Goal: Check status: Check status

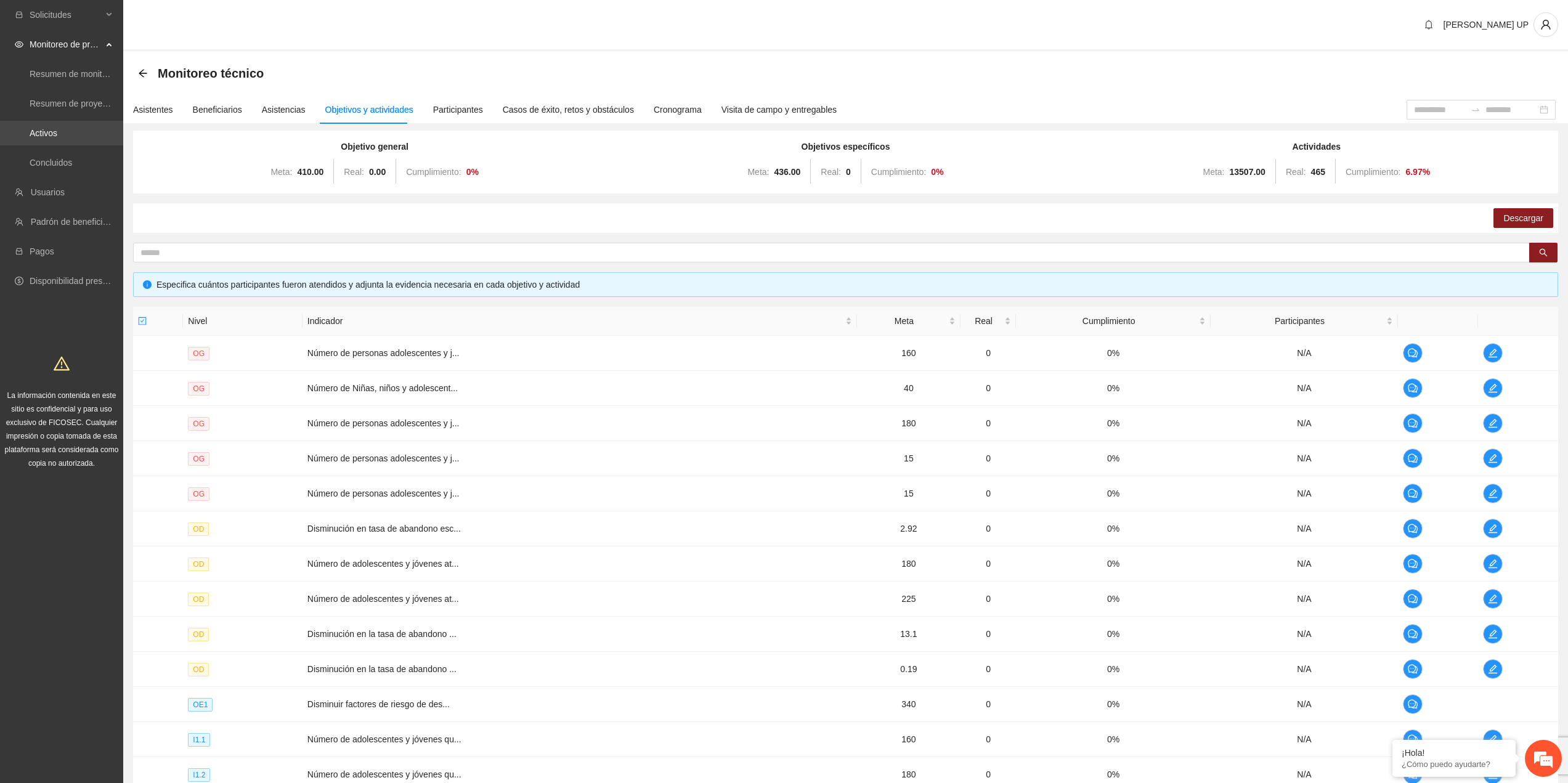
click at [57, 138] on link "Activos" at bounding box center [43, 133] width 27 height 10
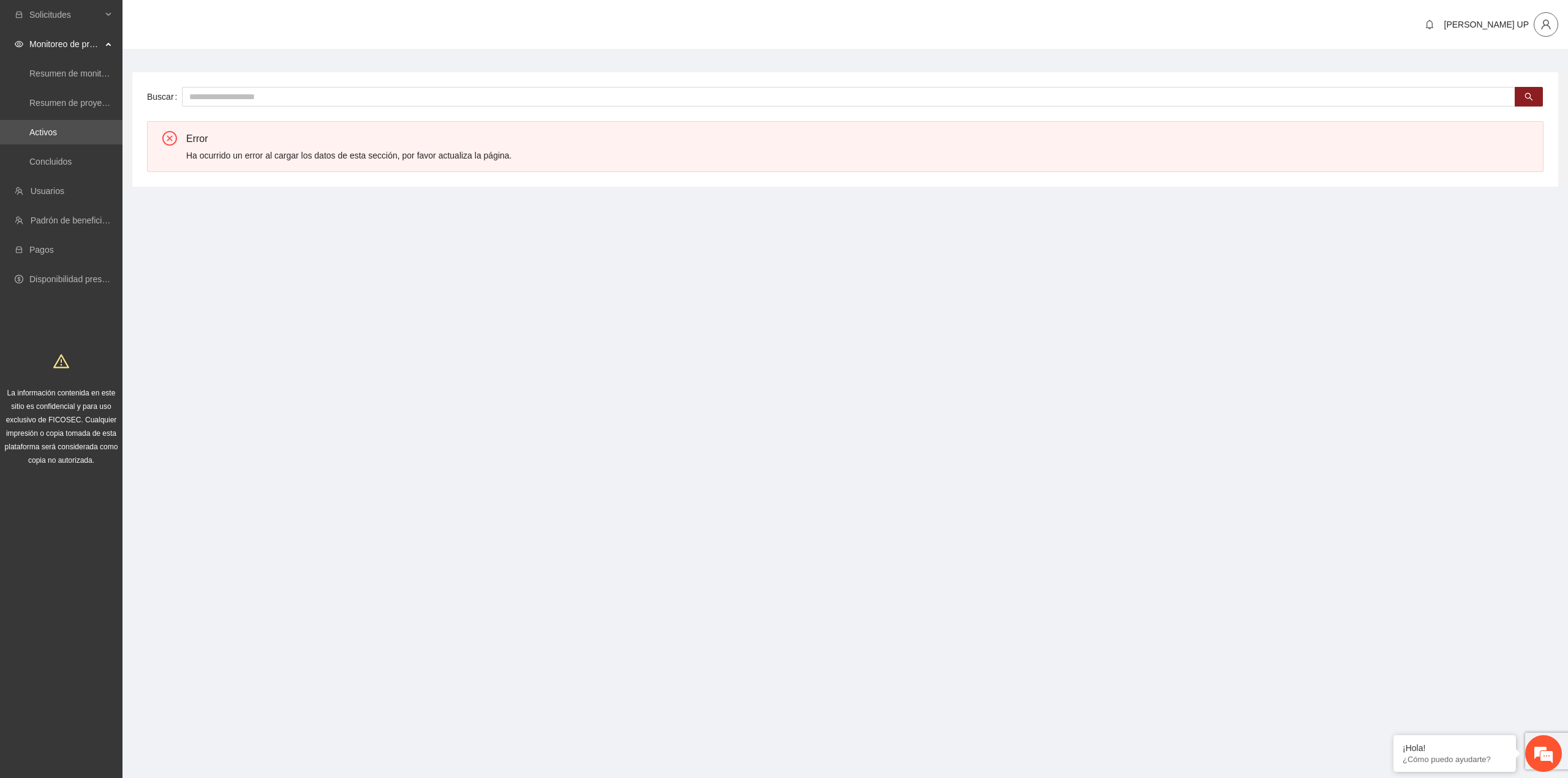
click at [1542, 23] on icon "user" at bounding box center [1545, 24] width 11 height 11
click at [1525, 61] on li "Cerrar sesión" at bounding box center [1514, 71] width 92 height 20
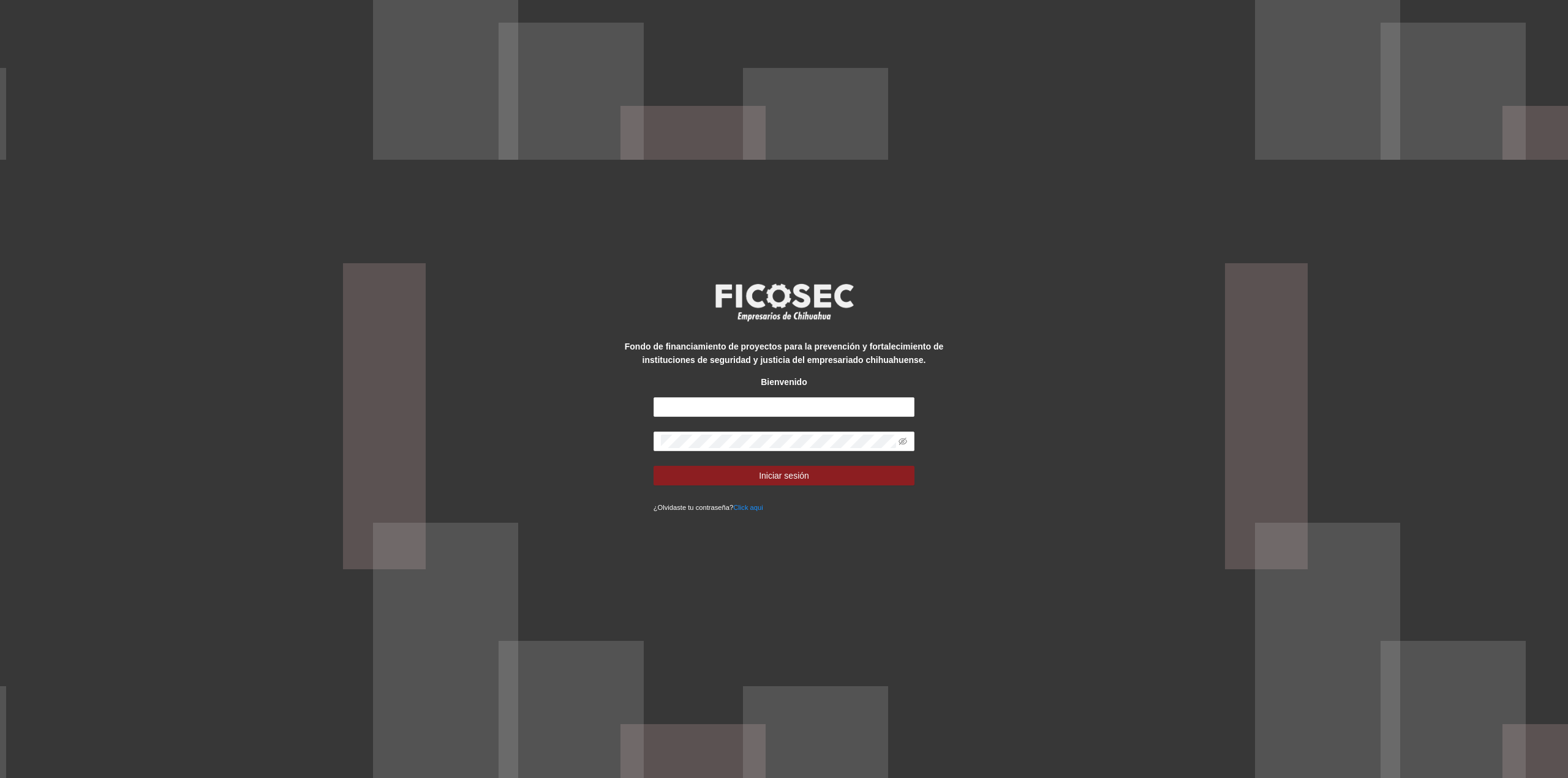
click at [1540, 27] on div "Fondo de financiamiento de proyectos para la prevención y fortalecimiento de in…" at bounding box center [784, 389] width 1568 height 778
type input "**********"
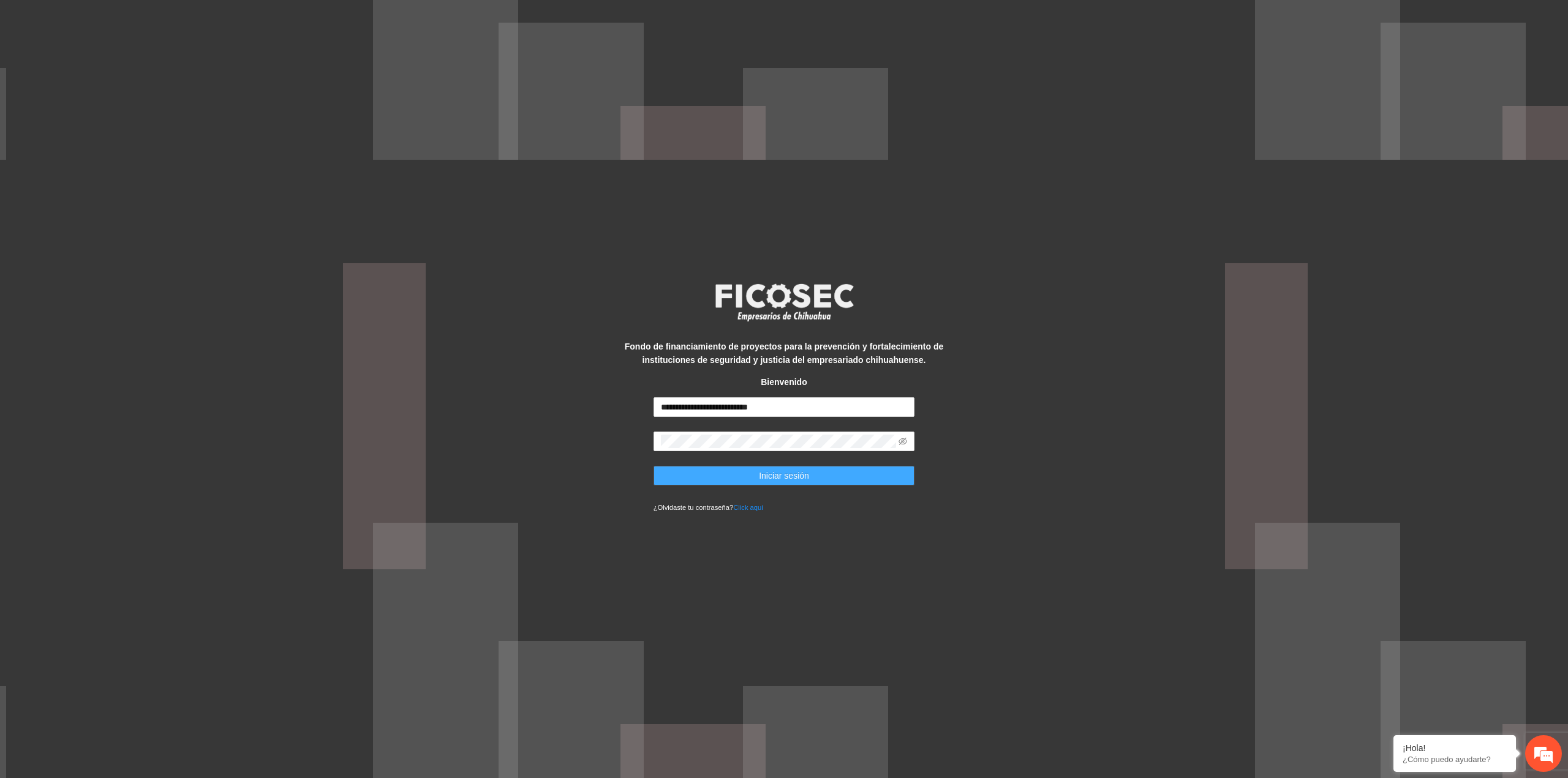
click at [824, 467] on button "Iniciar sesión" at bounding box center [784, 476] width 261 height 20
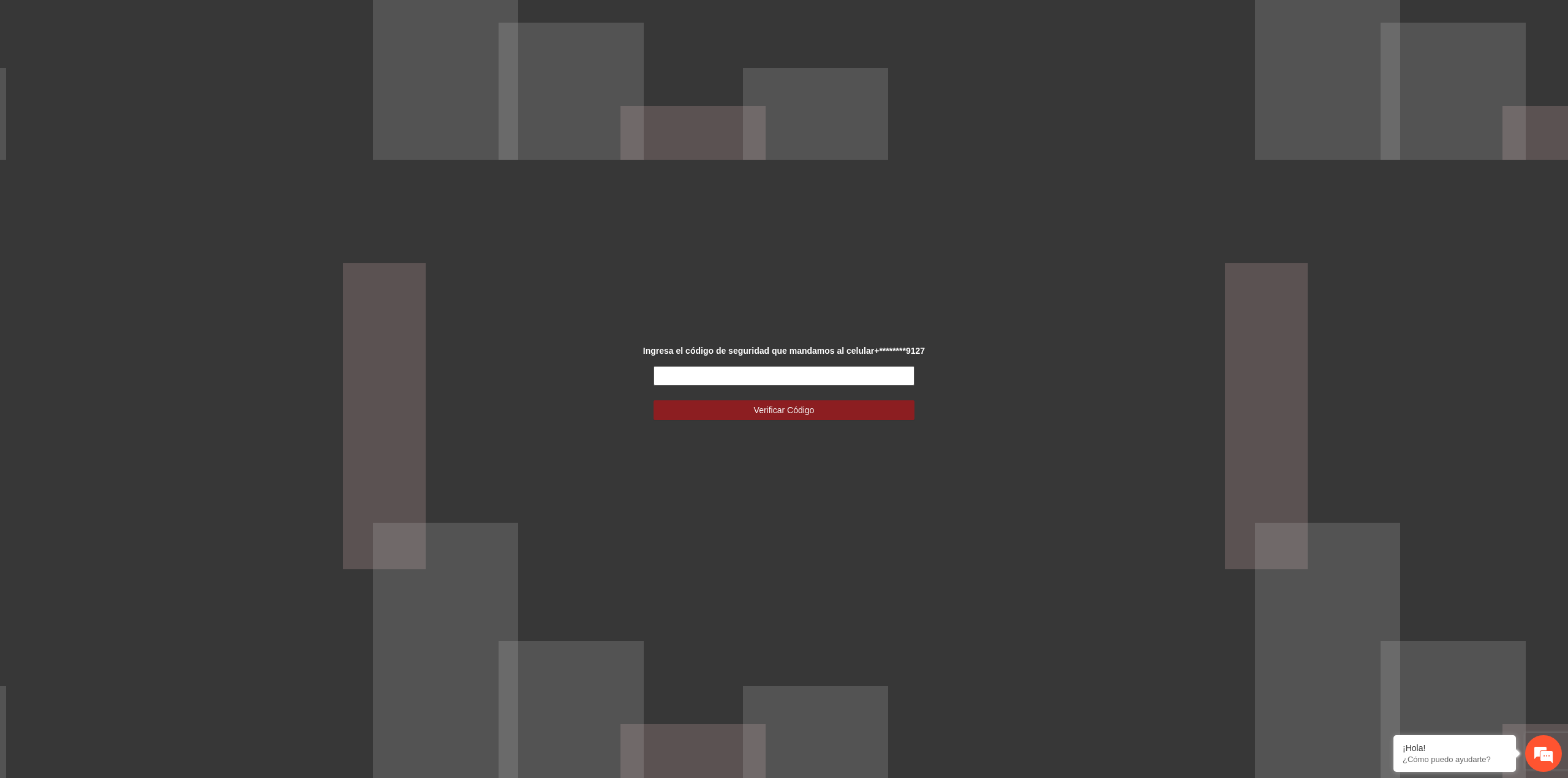
click at [794, 373] on input "text" at bounding box center [784, 376] width 261 height 20
type input "******"
click at [654, 400] on button "Verificar Código" at bounding box center [784, 410] width 261 height 20
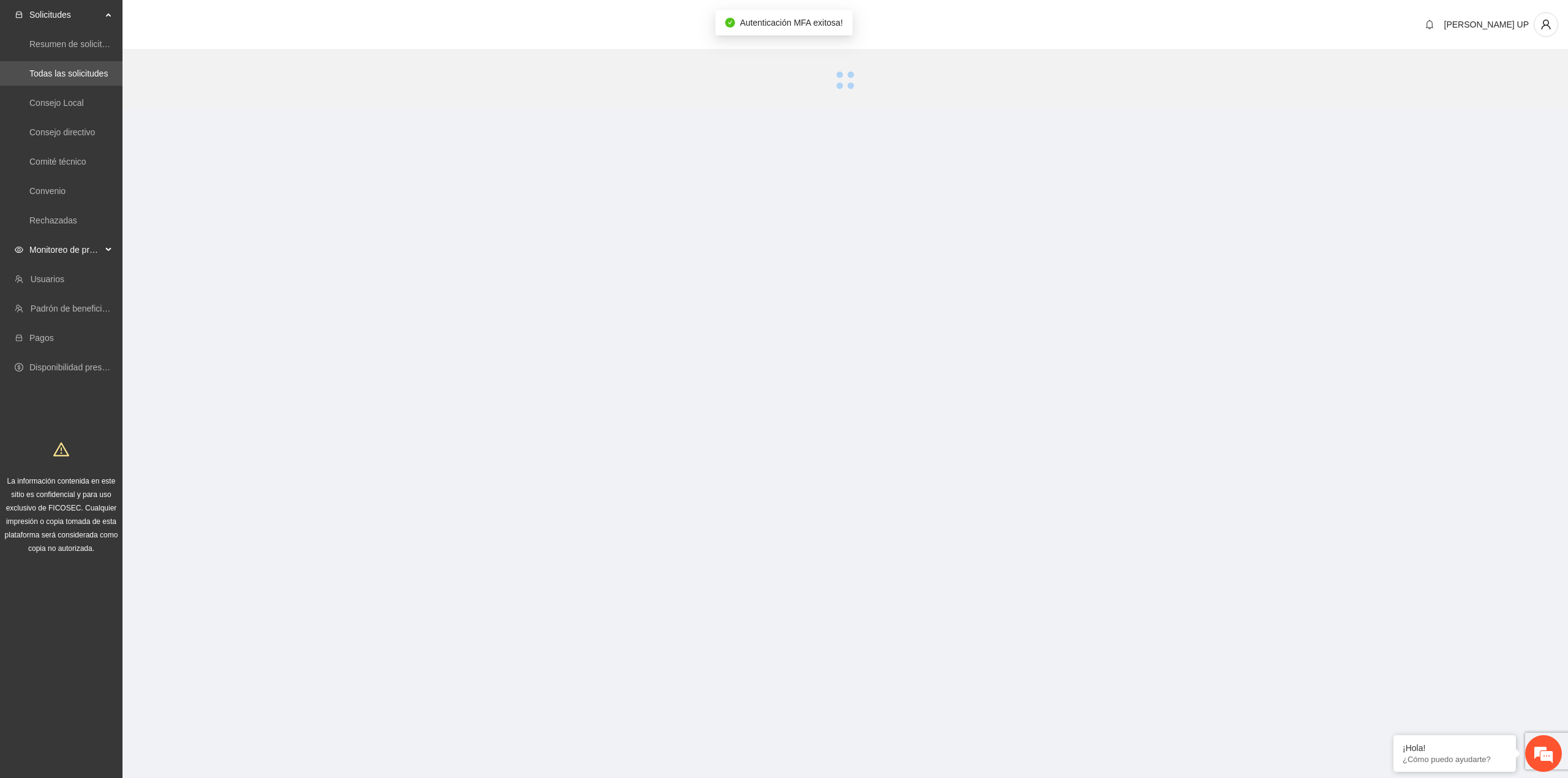
drag, startPoint x: 63, startPoint y: 254, endPoint x: 63, endPoint y: 263, distance: 9.0
click at [63, 254] on span "Monitoreo de proyectos" at bounding box center [66, 249] width 73 height 24
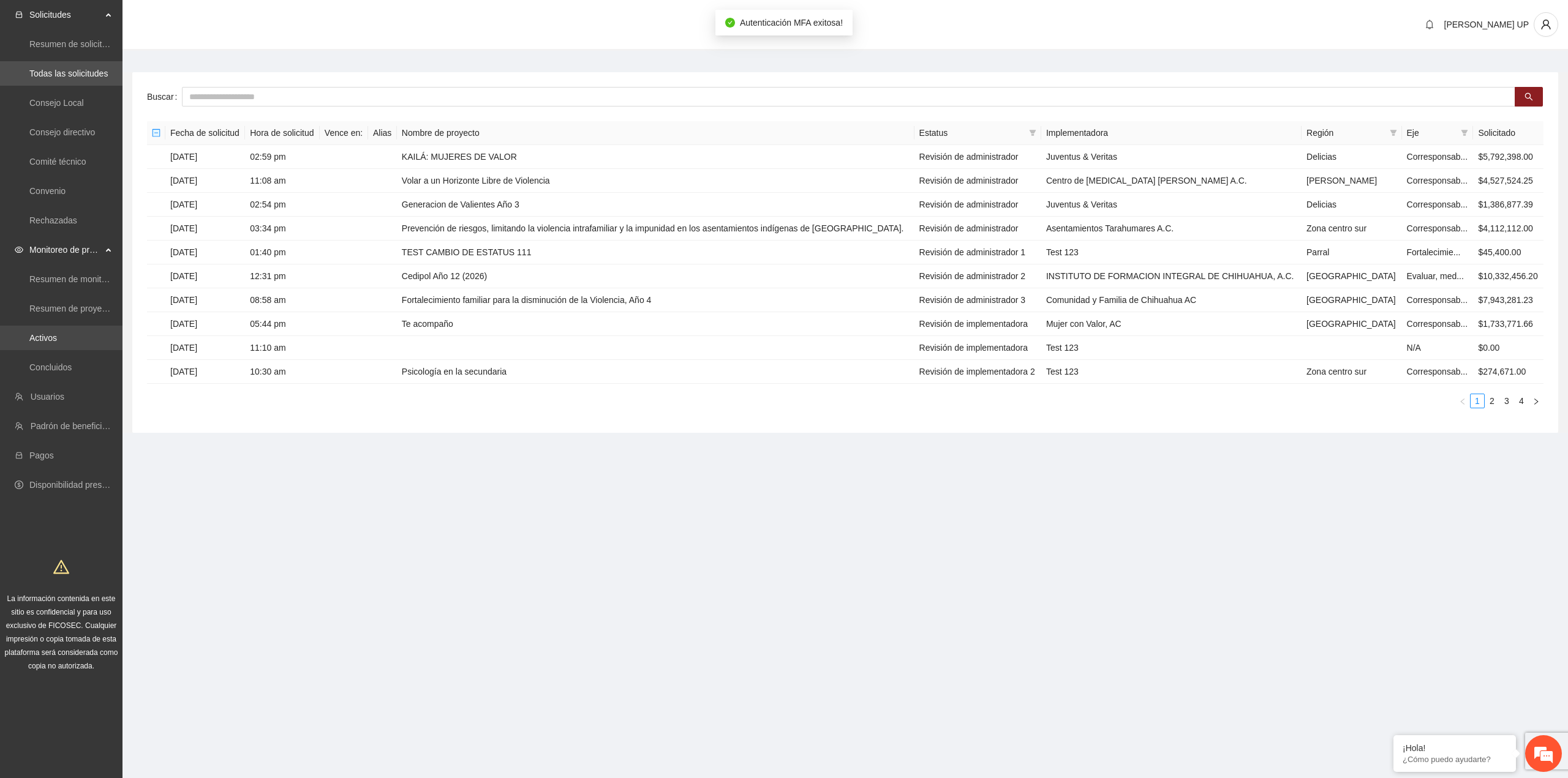
click at [57, 333] on link "Activos" at bounding box center [43, 338] width 27 height 10
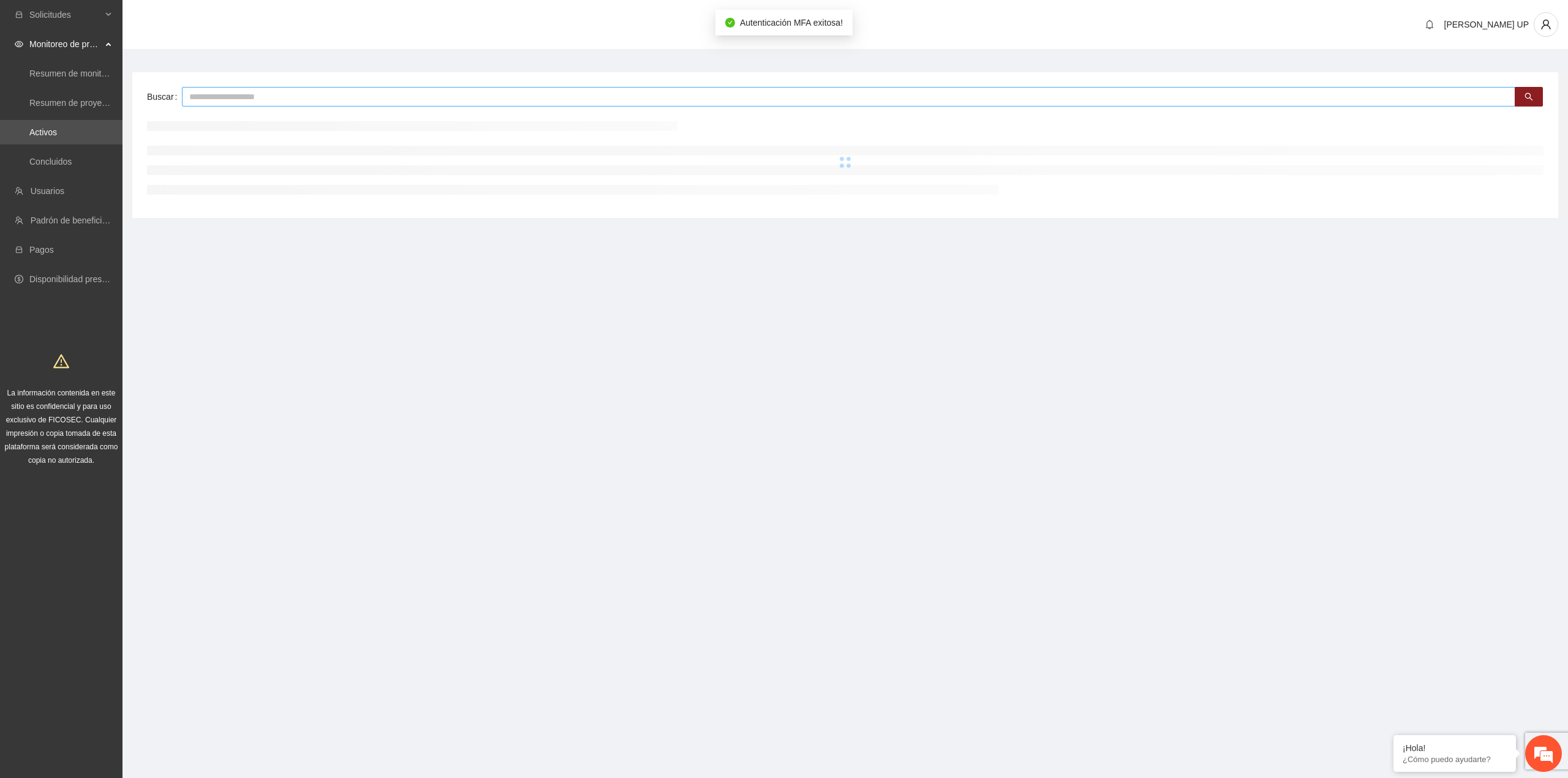
click at [204, 105] on input "text" at bounding box center [849, 97] width 1333 height 20
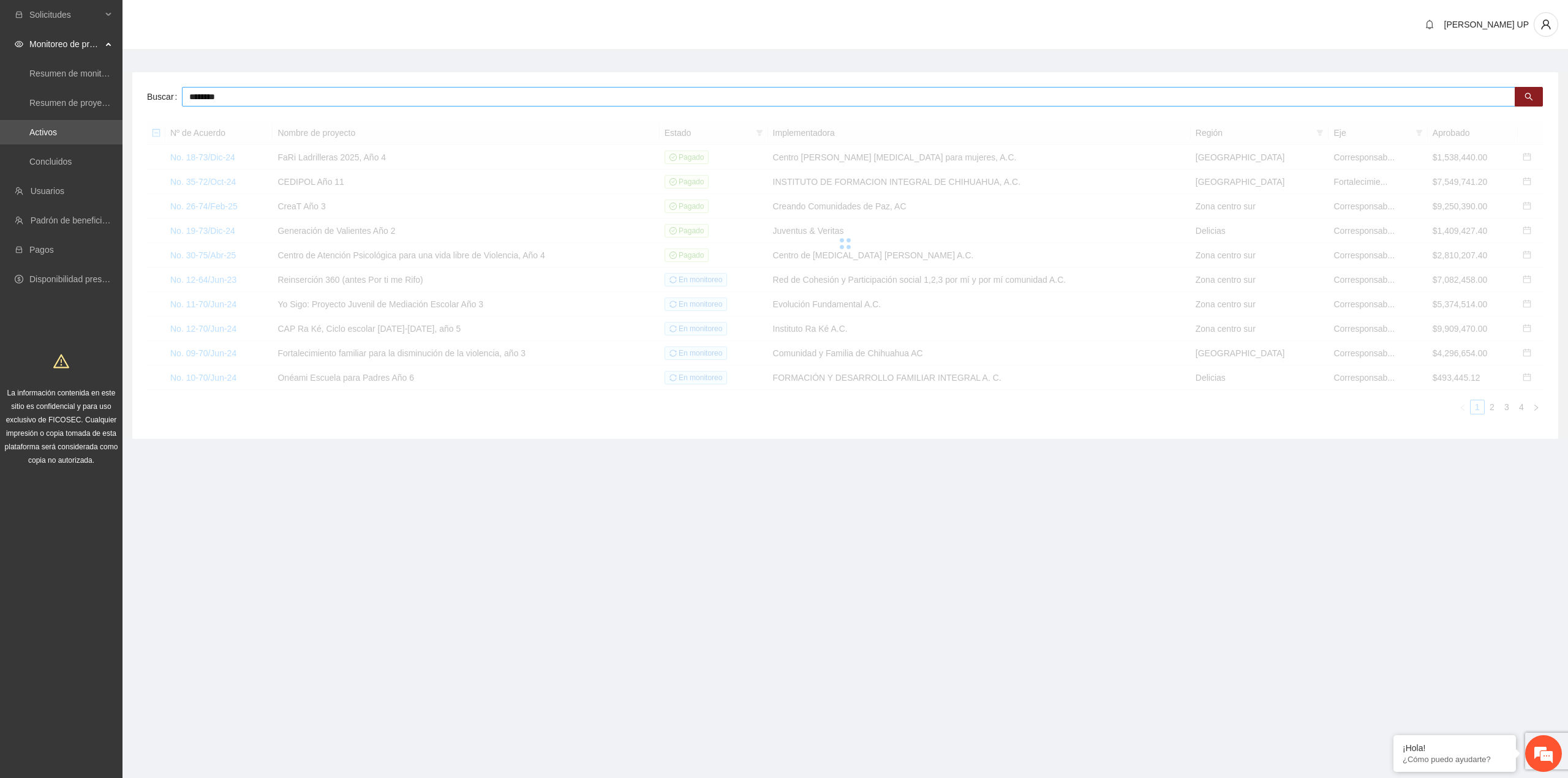
type input "********"
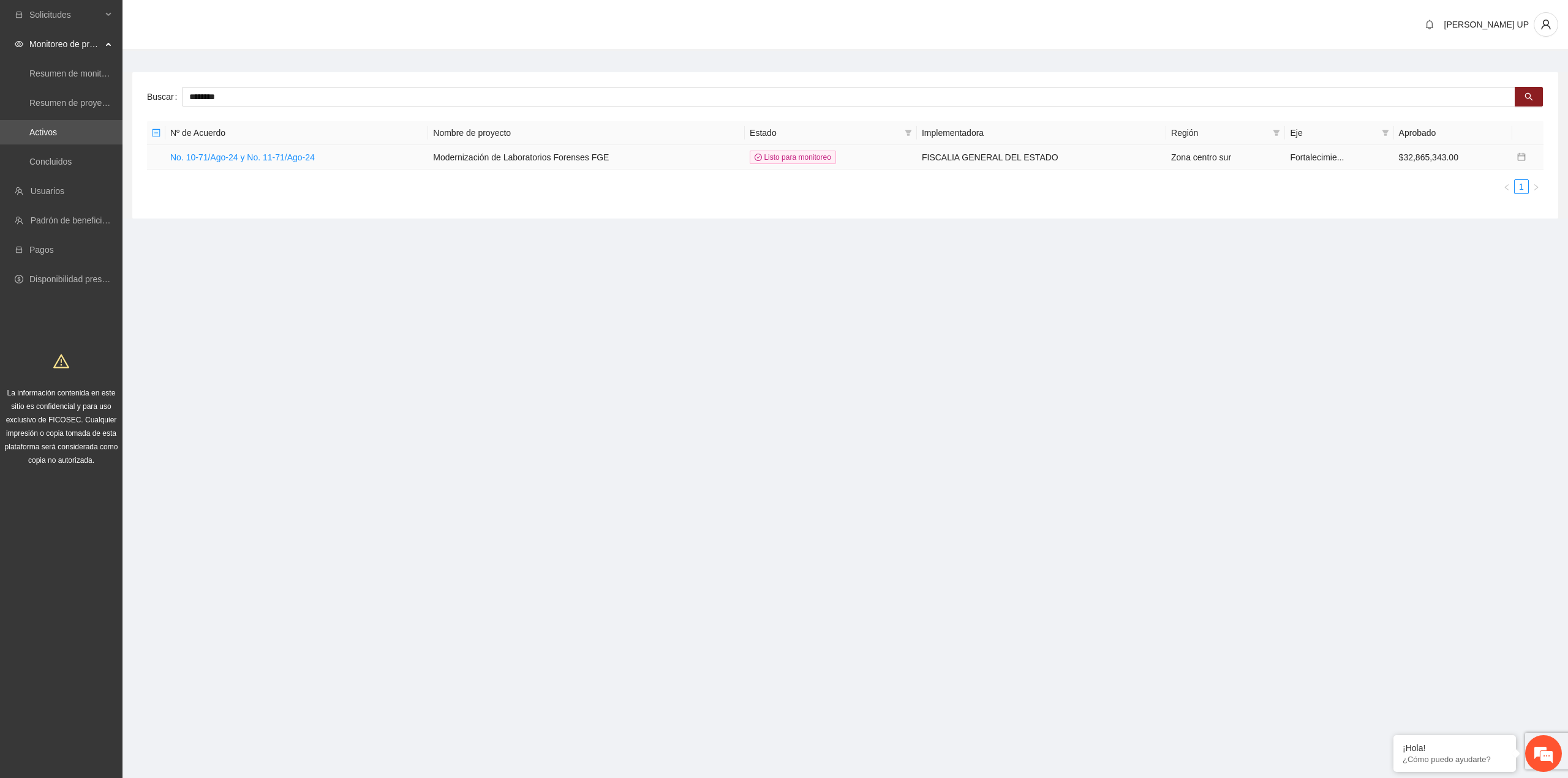
click at [247, 150] on td "No. 10-71/Ago-24 y No. 11-71/Ago-24" at bounding box center [297, 157] width 263 height 24
click at [247, 160] on link "No. 10-71/Ago-24 y No. 11-71/Ago-24" at bounding box center [242, 157] width 144 height 10
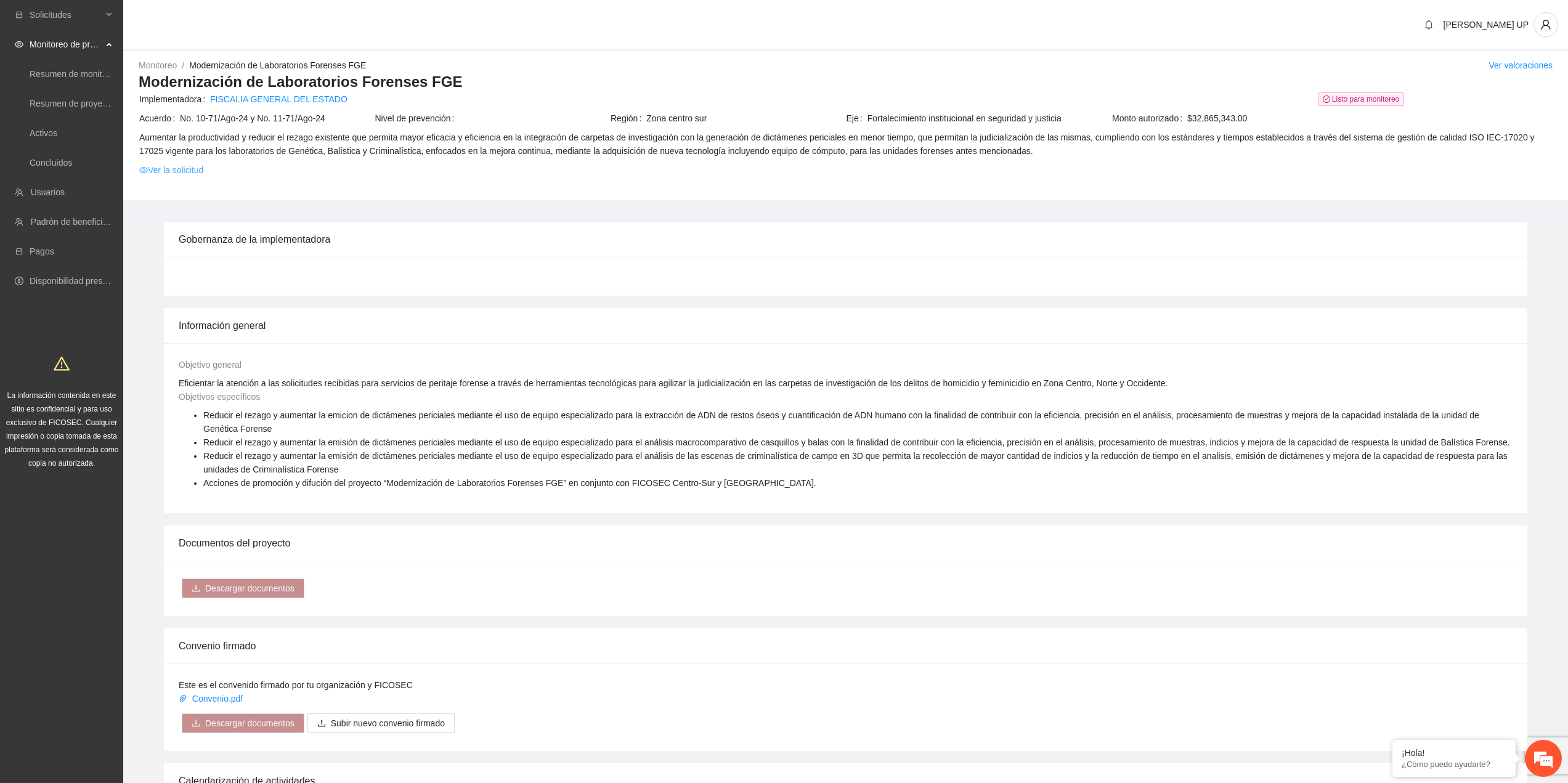
click at [192, 169] on link "Ver la solicitud" at bounding box center [171, 170] width 64 height 14
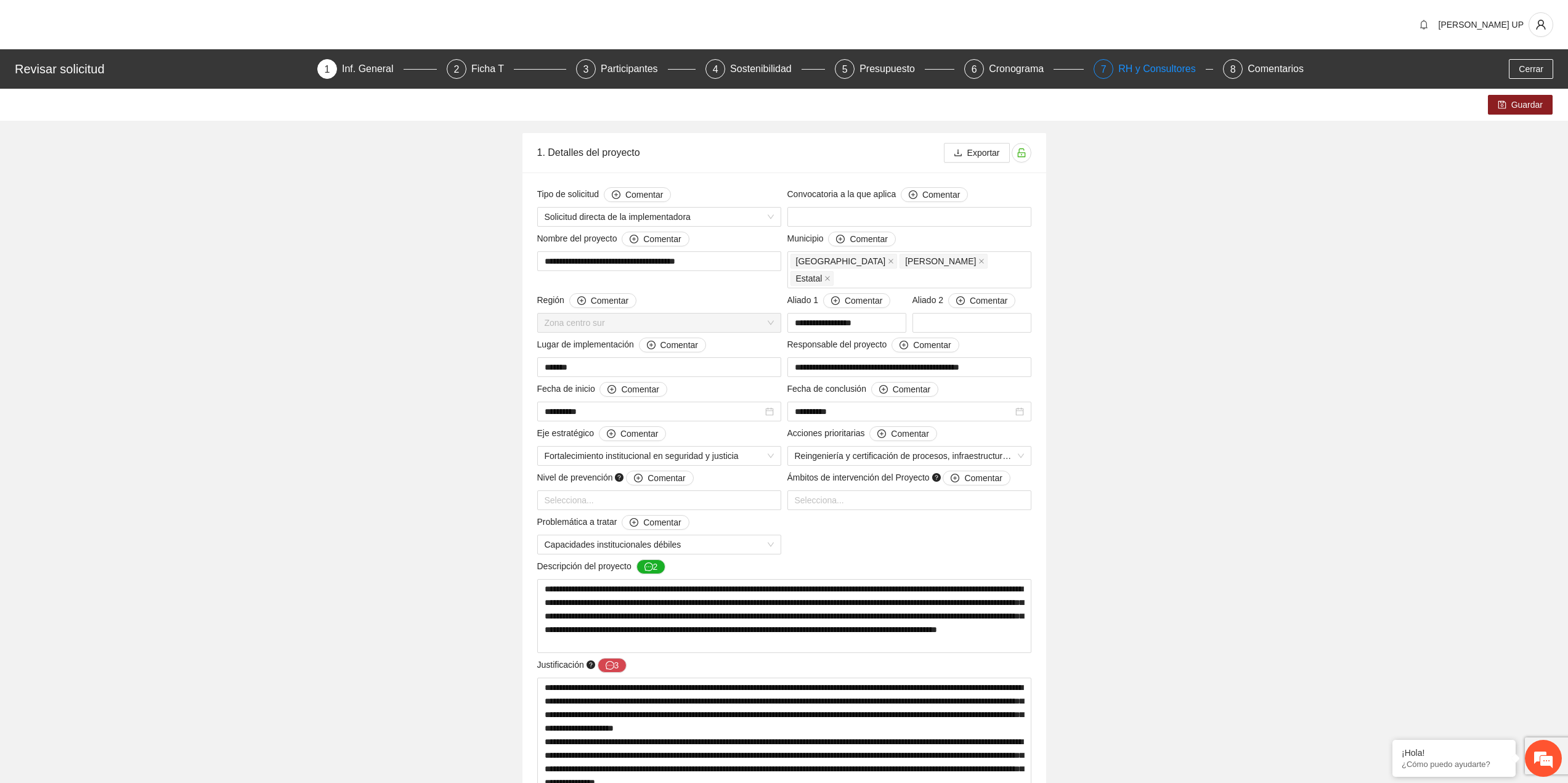
click at [1101, 68] on span "7" at bounding box center [1103, 69] width 5 height 11
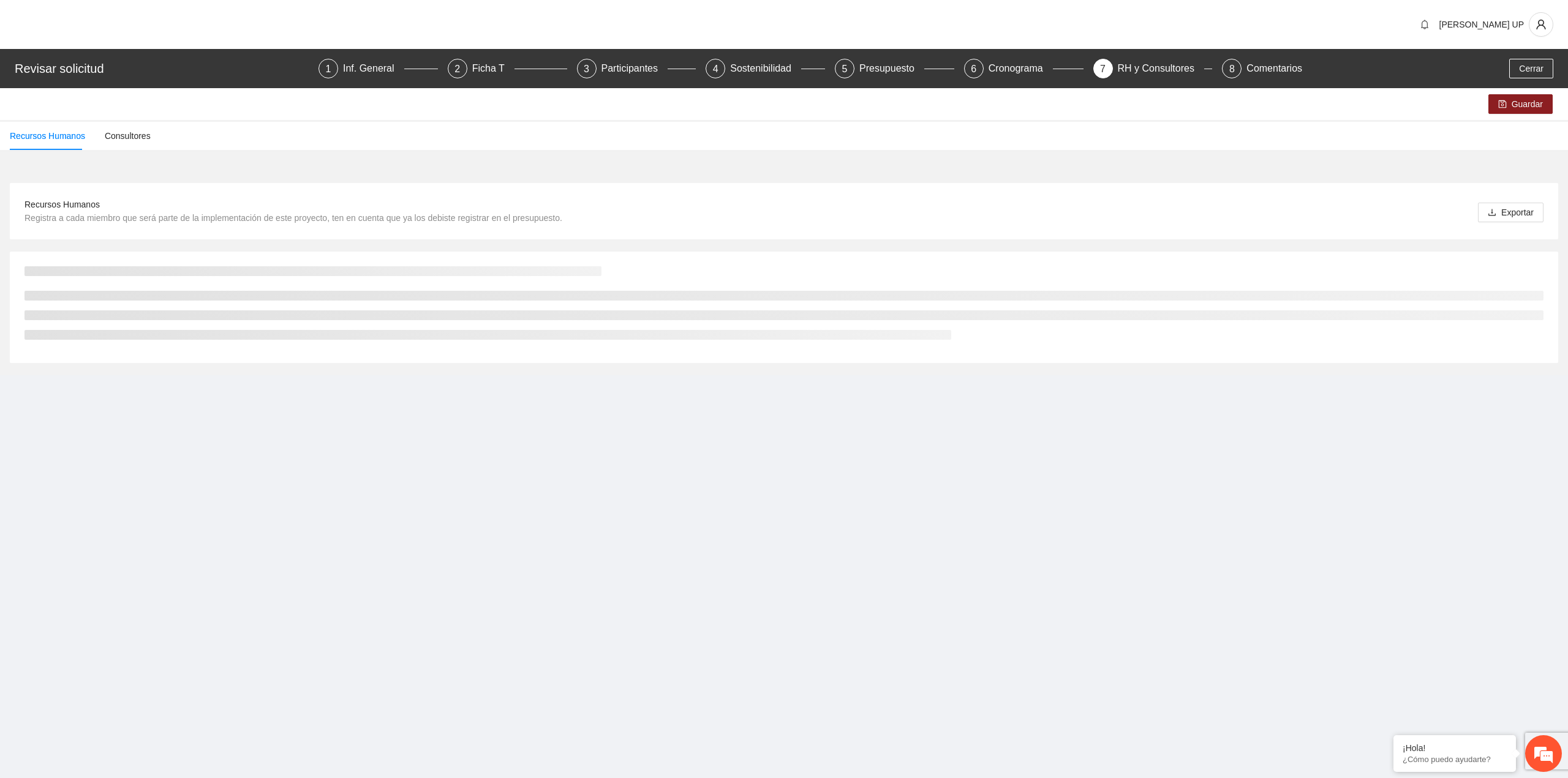
click at [858, 73] on div "5 Presupuesto" at bounding box center [895, 69] width 119 height 20
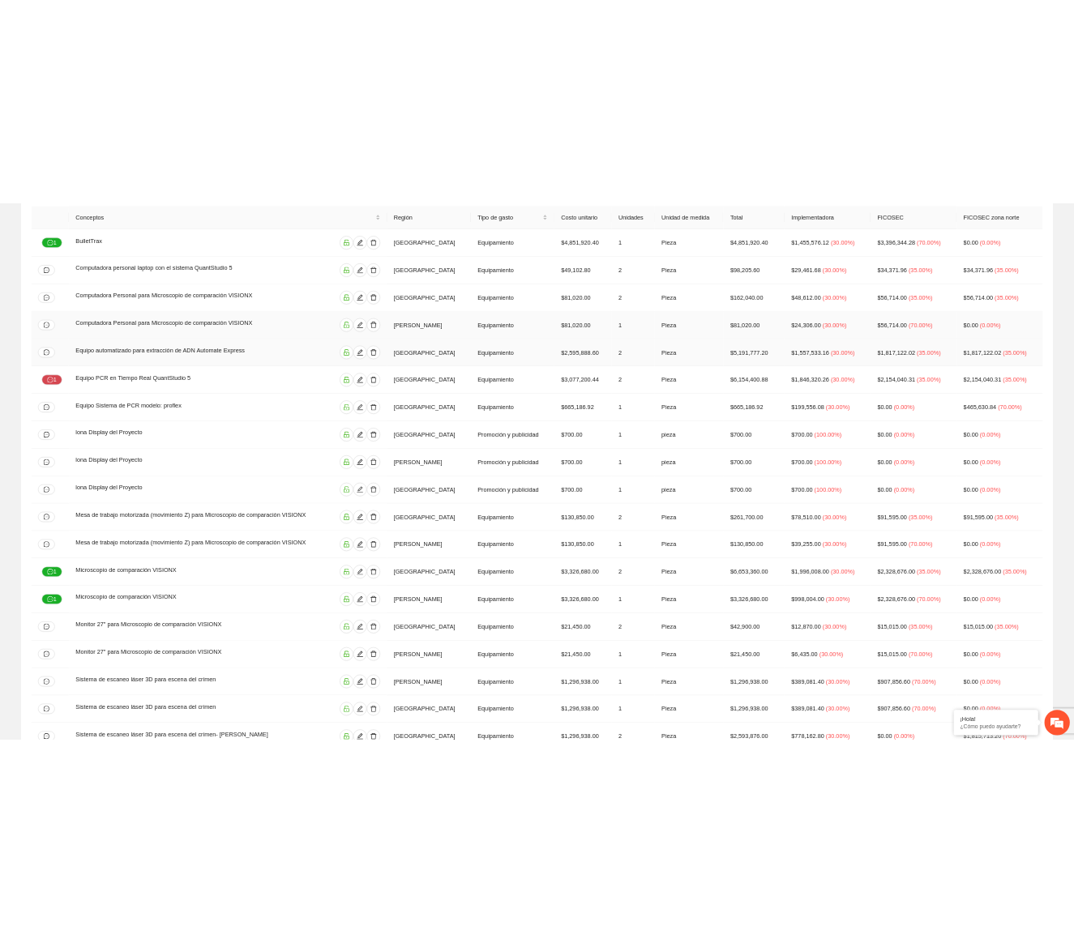
scroll to position [212, 0]
